Goal: Transaction & Acquisition: Purchase product/service

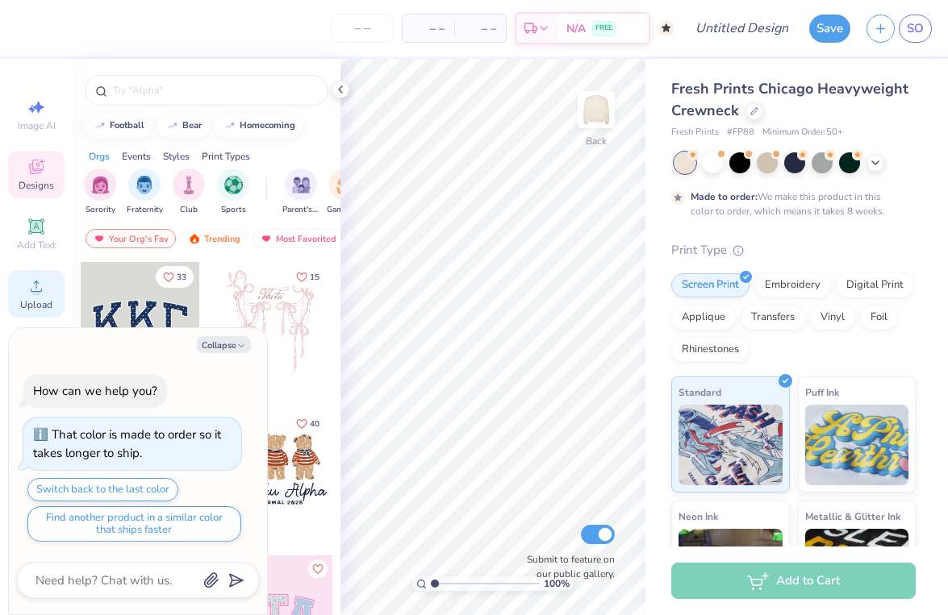
click at [44, 295] on icon at bounding box center [36, 286] width 19 height 19
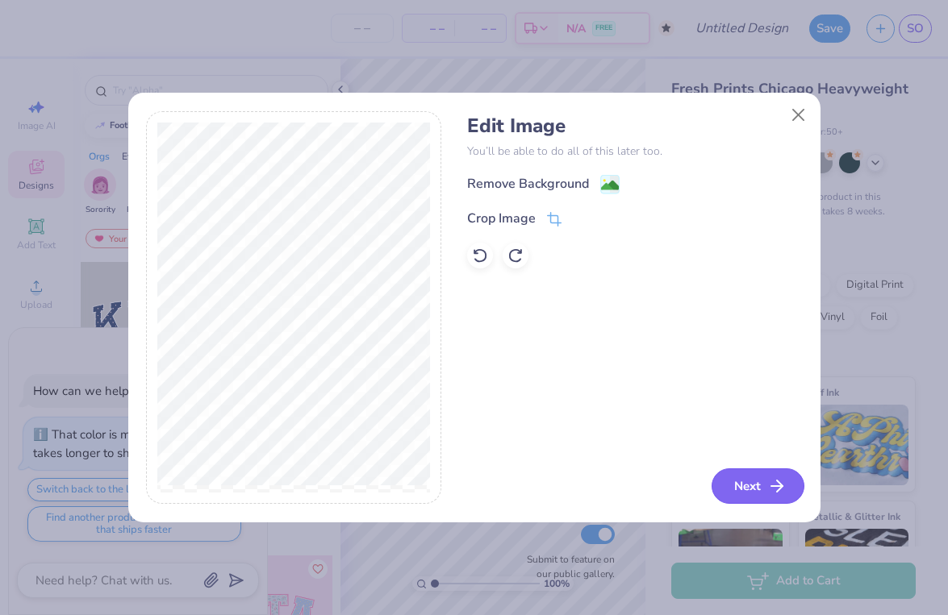
click at [755, 476] on button "Next" at bounding box center [757, 486] width 93 height 35
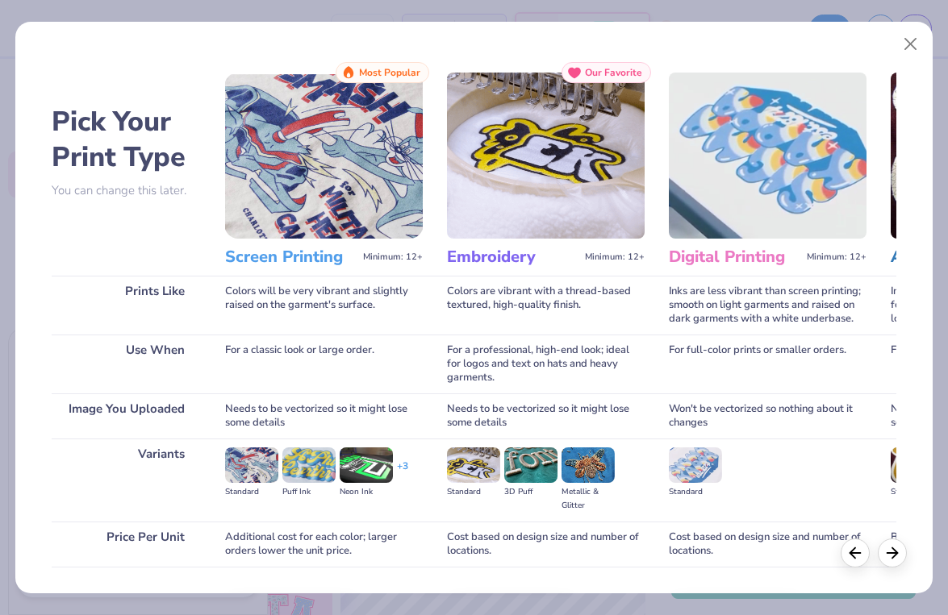
click at [301, 256] on h3 "Screen Printing" at bounding box center [290, 257] width 131 height 21
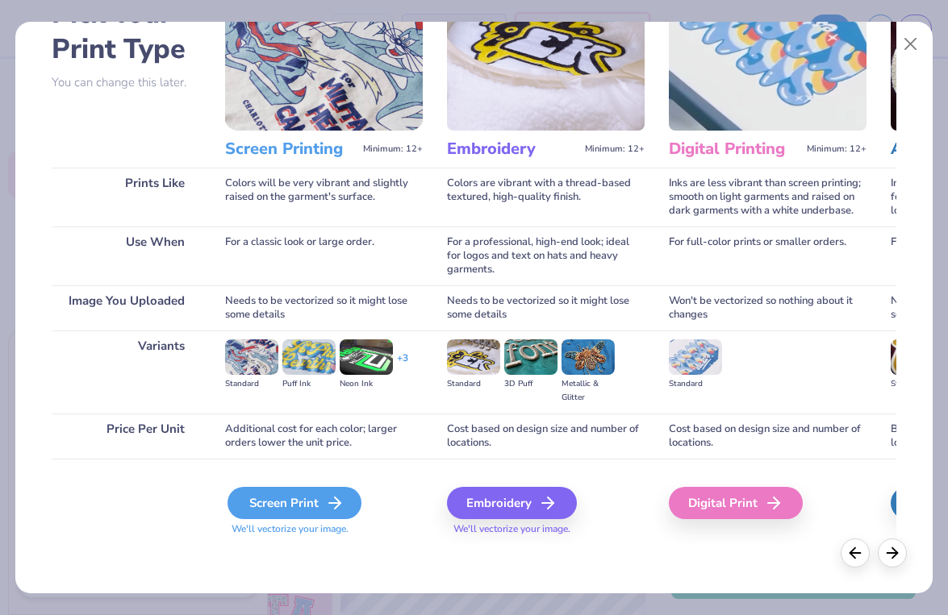
scroll to position [108, 0]
click at [306, 500] on div "Screen Print" at bounding box center [294, 503] width 134 height 32
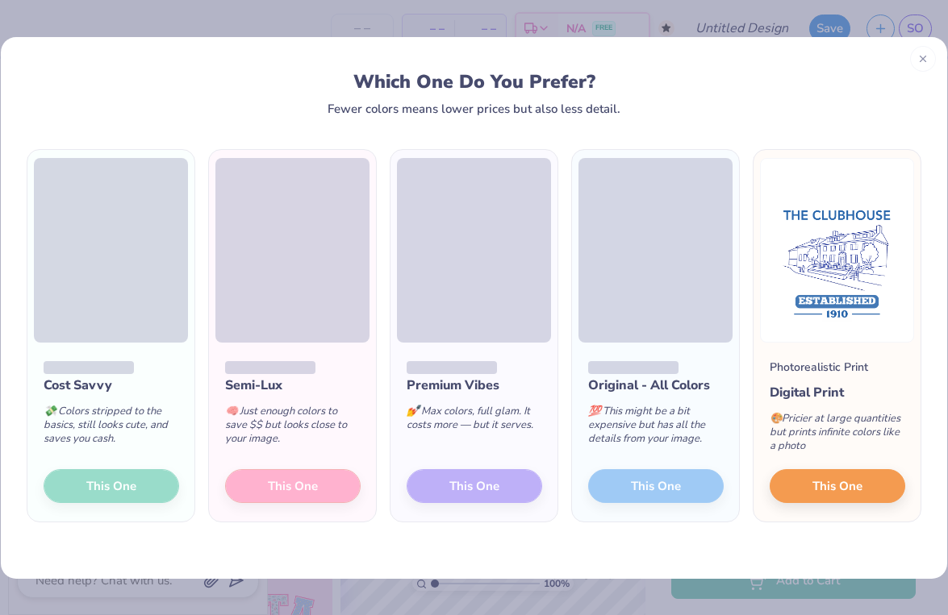
click at [150, 485] on div "Cost Savvy 💸 Colors stripped to the basics, still looks cute, and saves you cas…" at bounding box center [110, 433] width 167 height 180
click at [859, 485] on span "This One" at bounding box center [837, 483] width 50 height 19
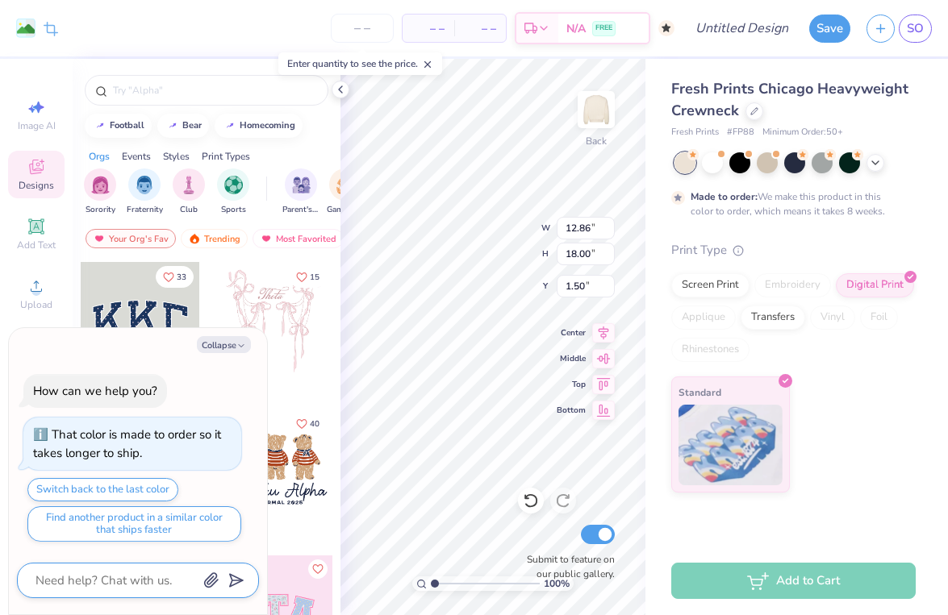
click at [181, 574] on textarea at bounding box center [116, 580] width 164 height 21
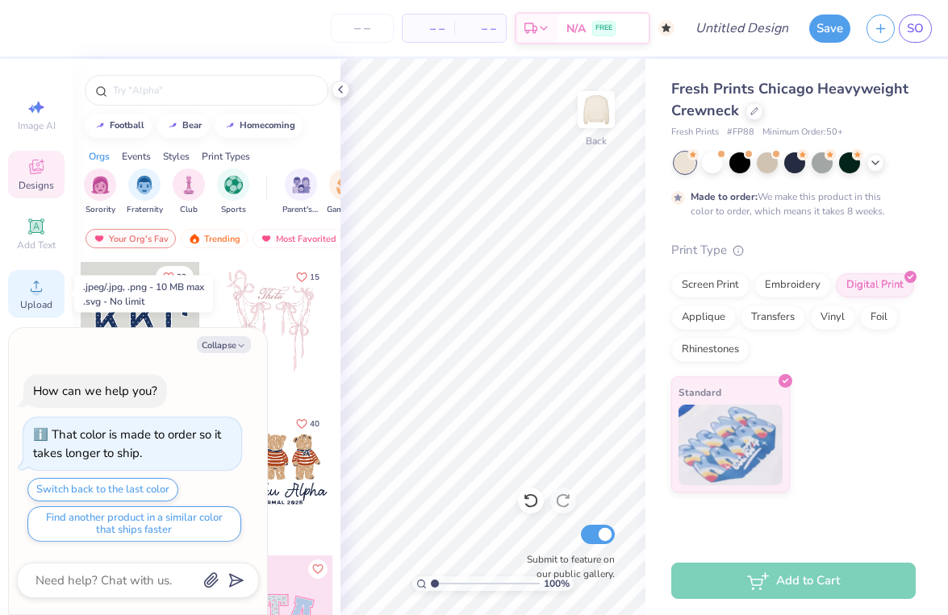
click at [48, 289] on div "Upload" at bounding box center [36, 294] width 56 height 48
click at [39, 304] on span "Upload" at bounding box center [36, 304] width 32 height 13
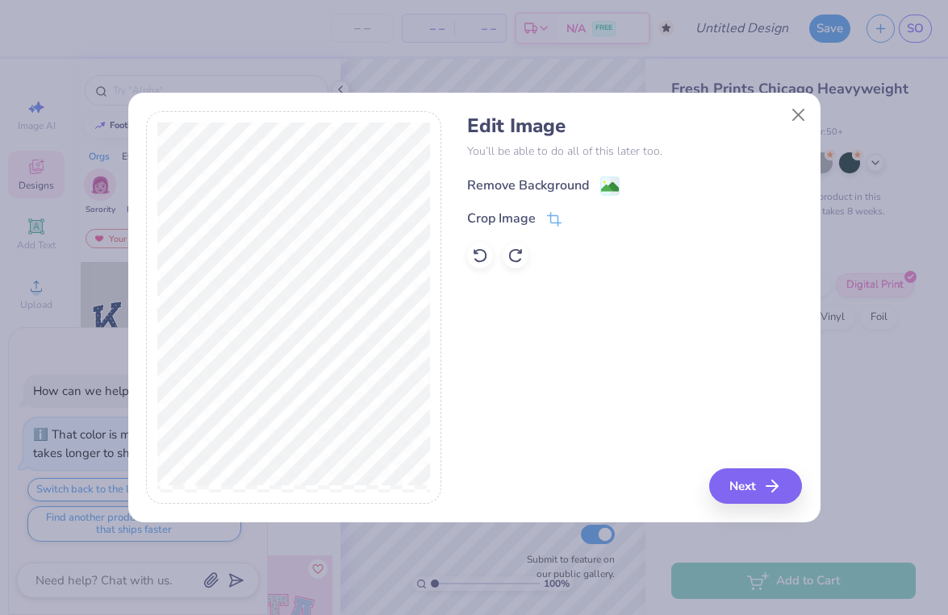
click at [549, 187] on div "Remove Background" at bounding box center [528, 185] width 122 height 19
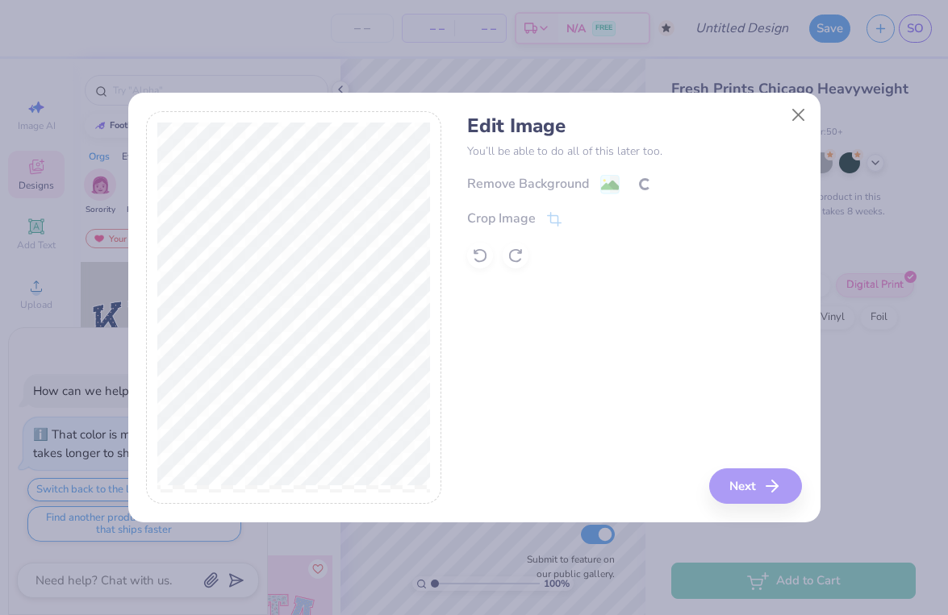
click at [762, 489] on div "Edit Image You’ll be able to do all of this later too. Remove Background Crop I…" at bounding box center [634, 308] width 335 height 394
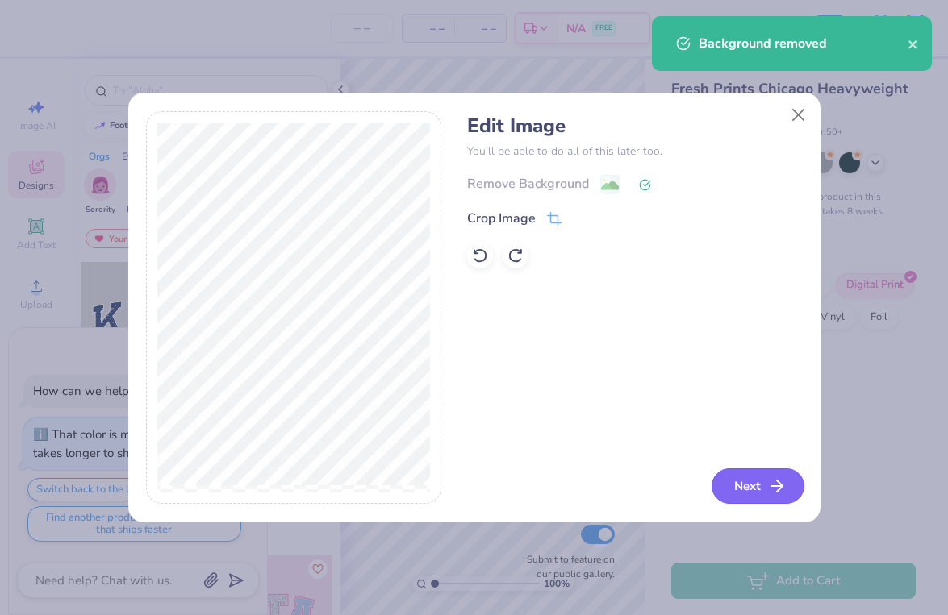
click at [742, 486] on button "Next" at bounding box center [757, 486] width 93 height 35
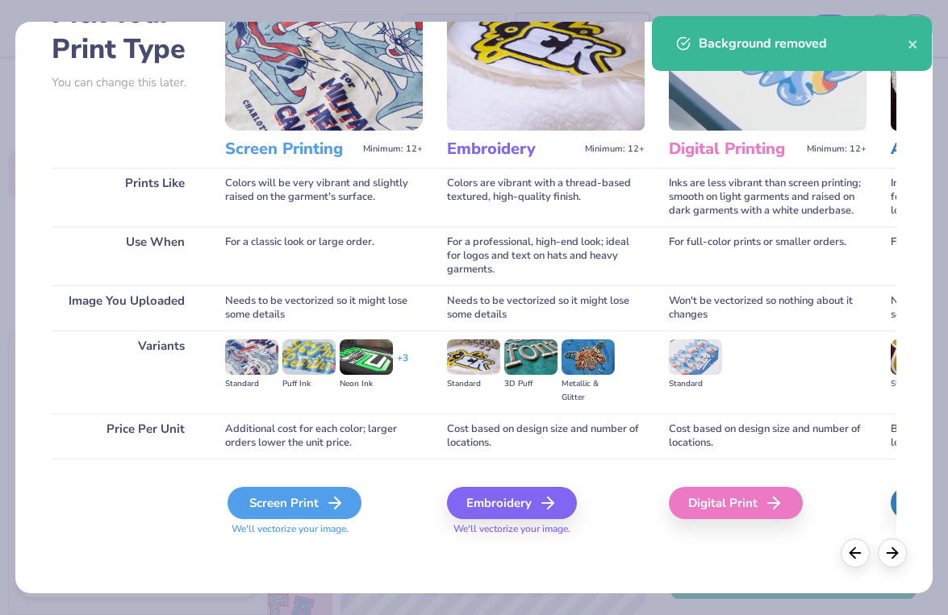
click at [313, 501] on div "Screen Print" at bounding box center [294, 503] width 134 height 32
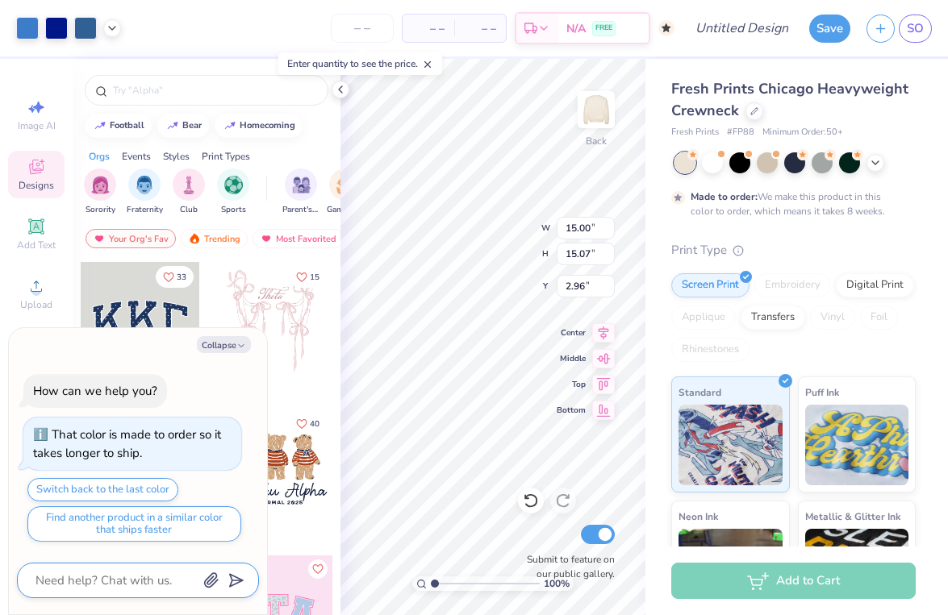
click at [98, 588] on textarea at bounding box center [116, 580] width 164 height 21
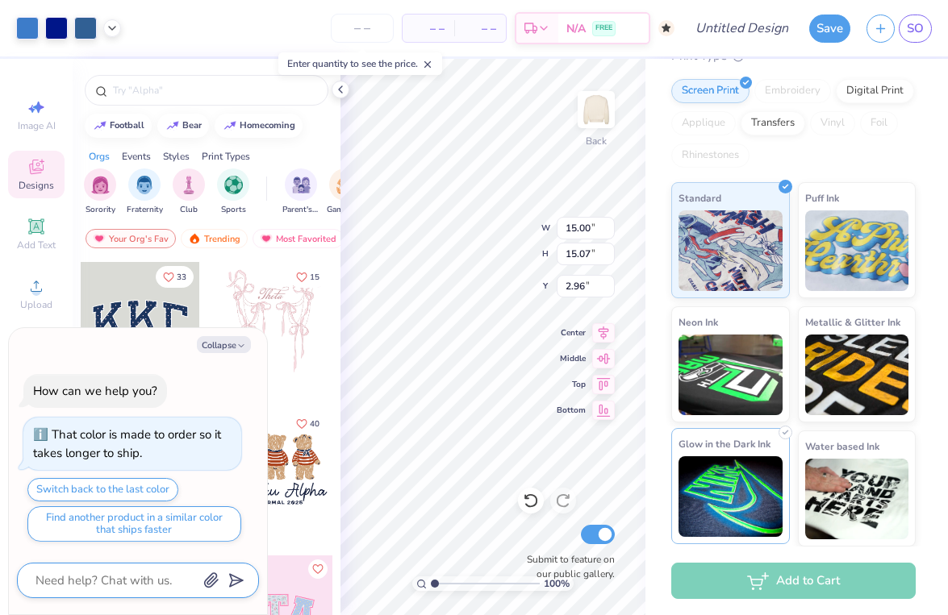
scroll to position [194, 0]
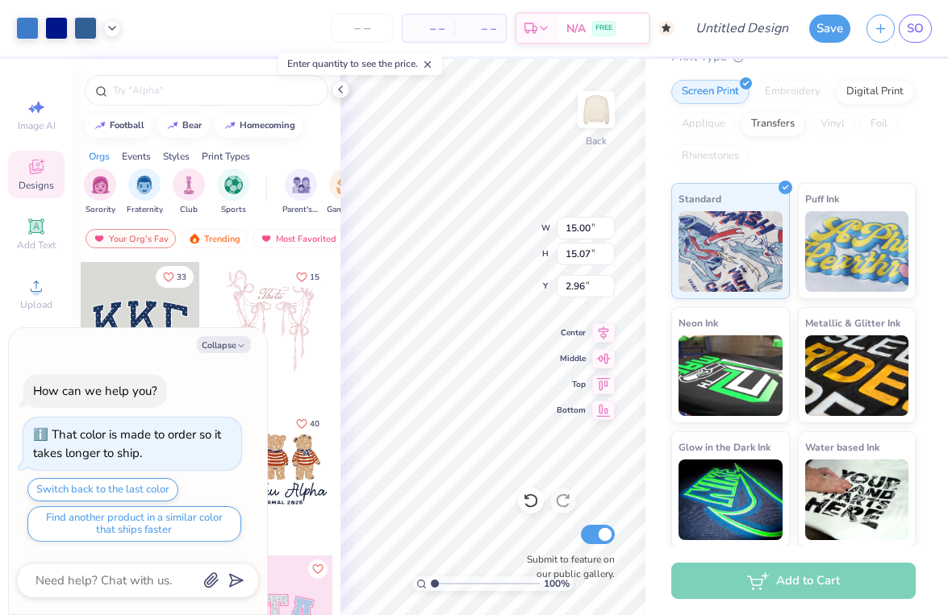
click at [796, 580] on div "Add to Cart" at bounding box center [793, 581] width 244 height 36
click at [223, 341] on button "Collapse" at bounding box center [224, 344] width 54 height 17
type textarea "x"
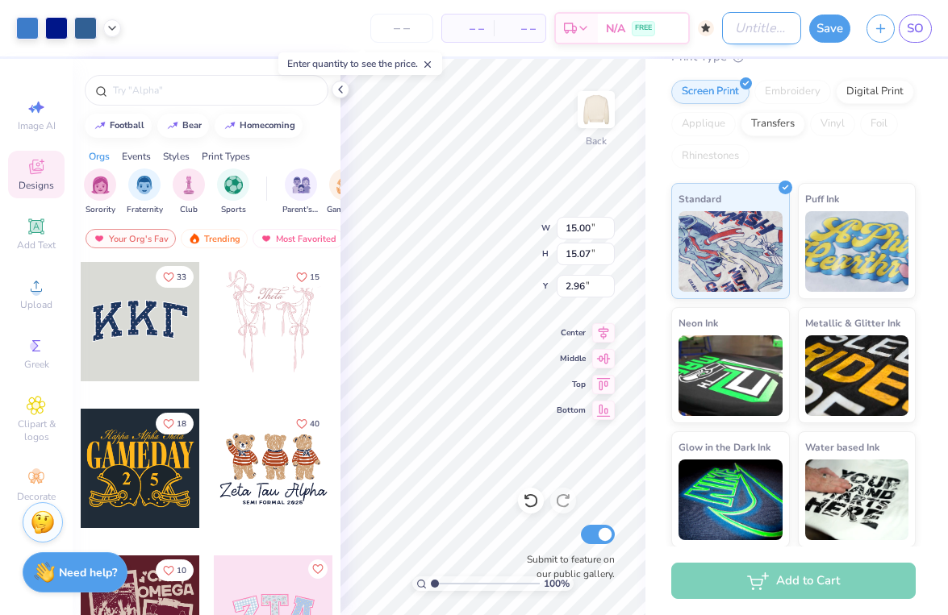
click at [746, 31] on input "Design Title" at bounding box center [761, 28] width 79 height 32
type input "CLUBHOUSE OUTLINE"
click at [882, 28] on icon "button" at bounding box center [880, 26] width 14 height 14
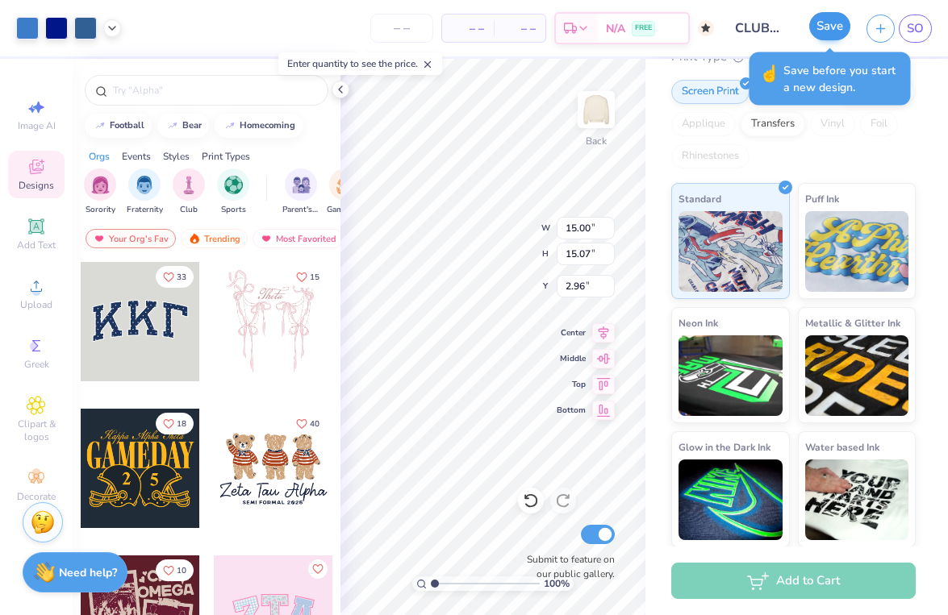
click at [835, 28] on button "Save" at bounding box center [829, 26] width 41 height 28
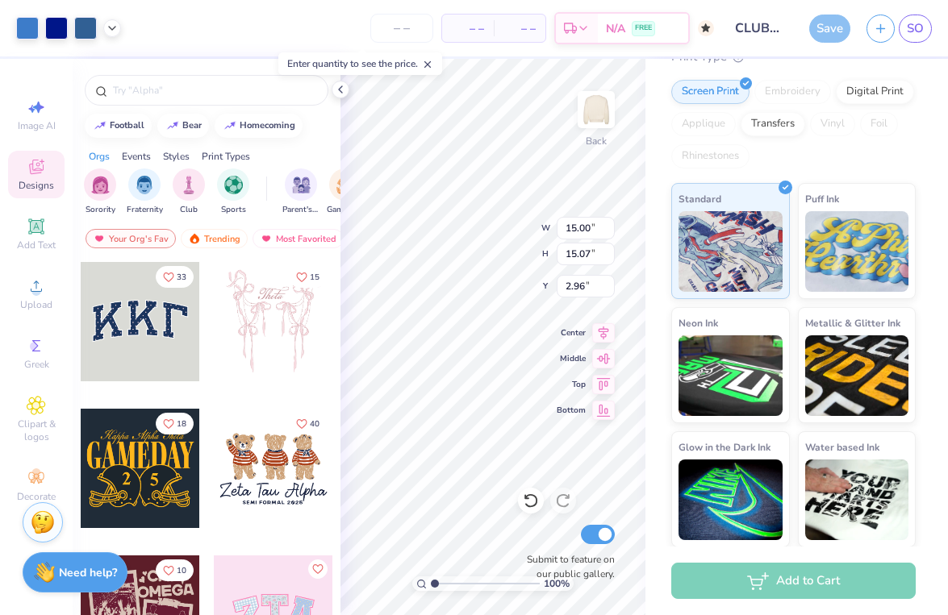
click at [814, 27] on div "Save" at bounding box center [829, 29] width 41 height 28
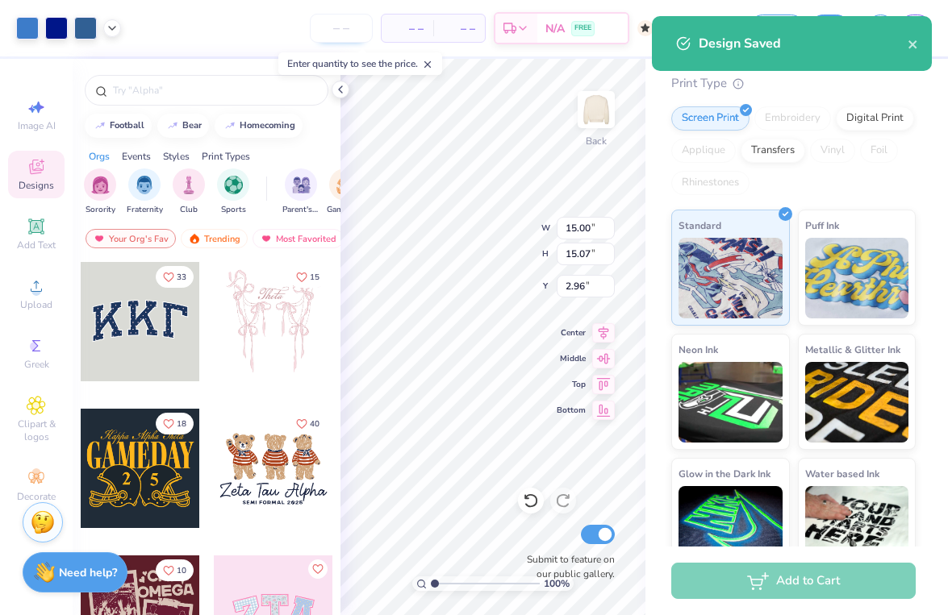
click at [335, 25] on input "number" at bounding box center [341, 28] width 63 height 29
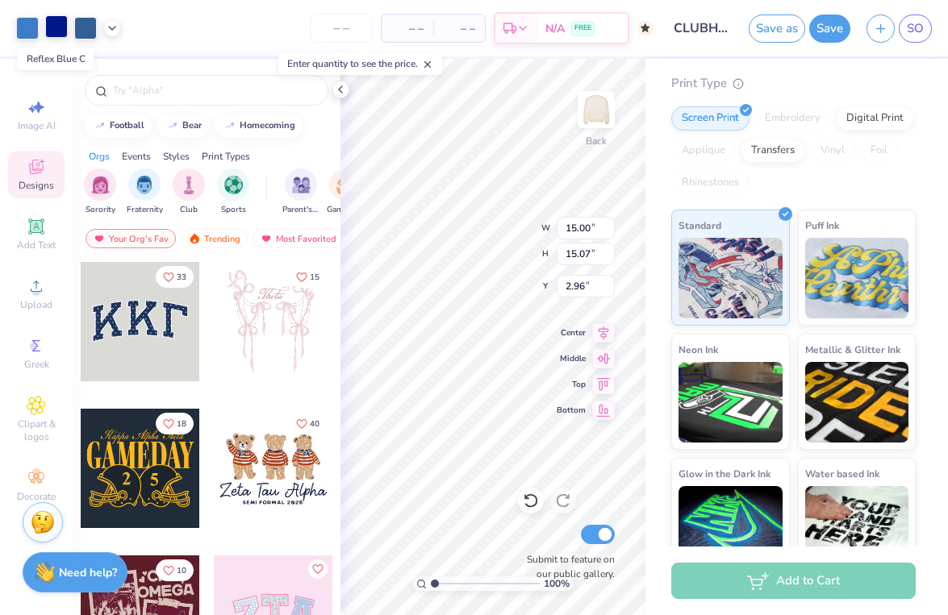
click at [54, 26] on div at bounding box center [56, 26] width 23 height 23
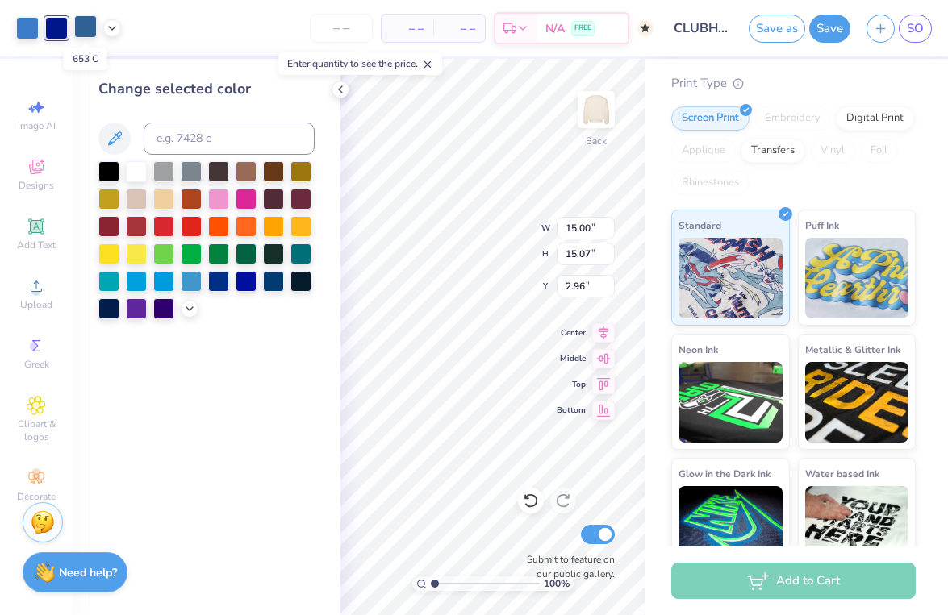
click at [86, 26] on div at bounding box center [85, 26] width 23 height 23
click at [56, 28] on div at bounding box center [56, 26] width 23 height 23
click at [76, 30] on div at bounding box center [85, 26] width 23 height 23
click at [59, 25] on div at bounding box center [56, 26] width 23 height 23
click at [59, 25] on div at bounding box center [56, 28] width 23 height 23
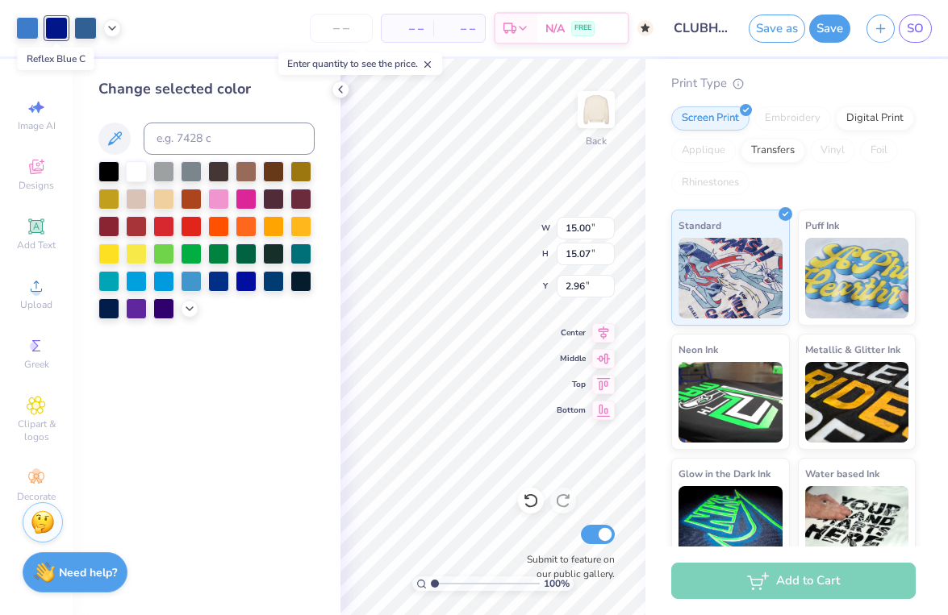
click at [59, 25] on div at bounding box center [56, 28] width 23 height 23
click at [174, 136] on input at bounding box center [229, 139] width 171 height 32
click at [107, 138] on icon at bounding box center [114, 138] width 19 height 19
click at [88, 29] on div at bounding box center [85, 26] width 23 height 23
click at [63, 26] on div at bounding box center [56, 26] width 23 height 23
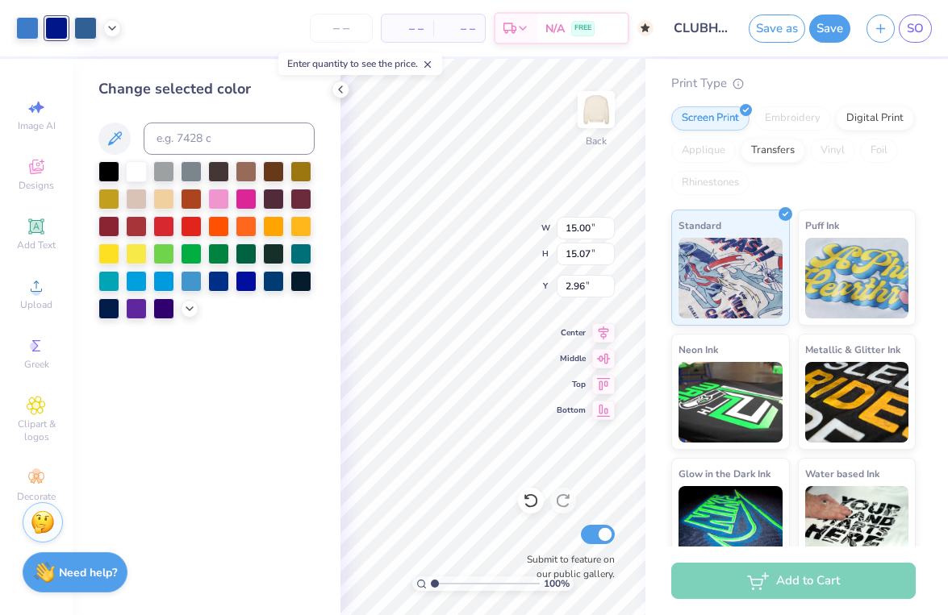
click at [198, 122] on div "Change selected color" at bounding box center [206, 198] width 216 height 241
click at [198, 134] on input at bounding box center [229, 139] width 171 height 32
type input "653"
click at [98, 35] on div "Art colors – – Per Item – – Total Est. Delivery N/A FREE Design Title CLUBHOUSE…" at bounding box center [474, 28] width 948 height 56
click at [88, 33] on div at bounding box center [85, 26] width 23 height 23
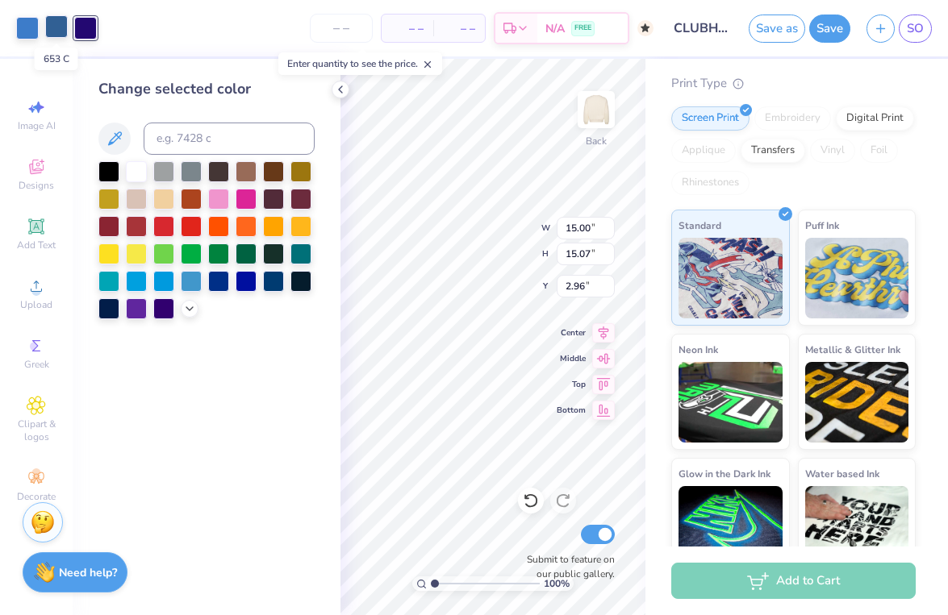
click at [60, 29] on div at bounding box center [56, 26] width 23 height 23
click at [37, 28] on div at bounding box center [27, 26] width 23 height 23
click at [85, 28] on div at bounding box center [85, 26] width 23 height 23
click at [209, 135] on input at bounding box center [229, 139] width 171 height 32
type input "653"
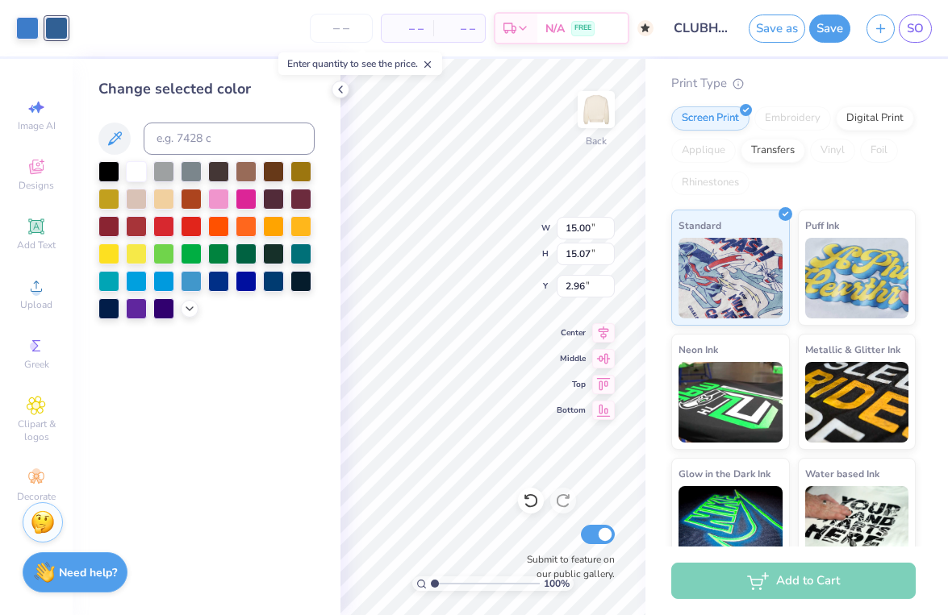
click at [232, 378] on div "Change selected color" at bounding box center [207, 337] width 268 height 556
click at [12, 31] on div "Art colors" at bounding box center [34, 28] width 68 height 56
click at [16, 31] on div at bounding box center [27, 26] width 23 height 23
click at [210, 142] on input at bounding box center [229, 139] width 171 height 32
type input "653"
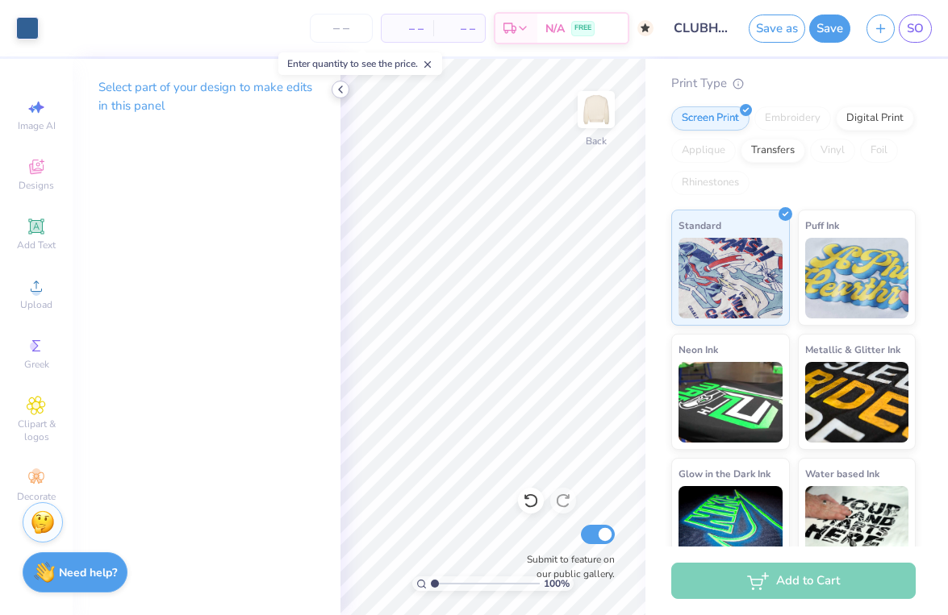
click at [336, 89] on icon at bounding box center [340, 89] width 13 height 13
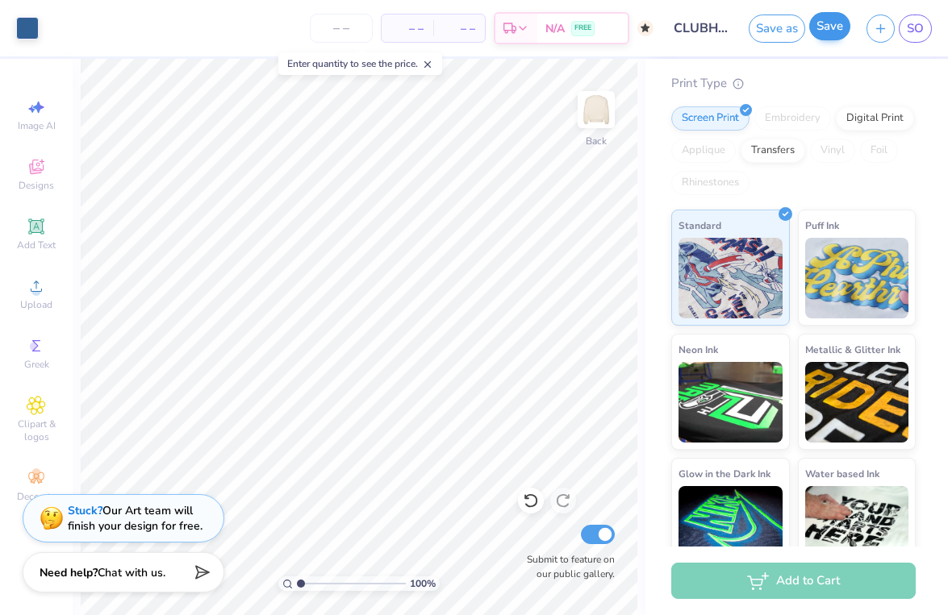
click at [814, 27] on button "Save" at bounding box center [829, 26] width 41 height 28
